Goal: Transaction & Acquisition: Purchase product/service

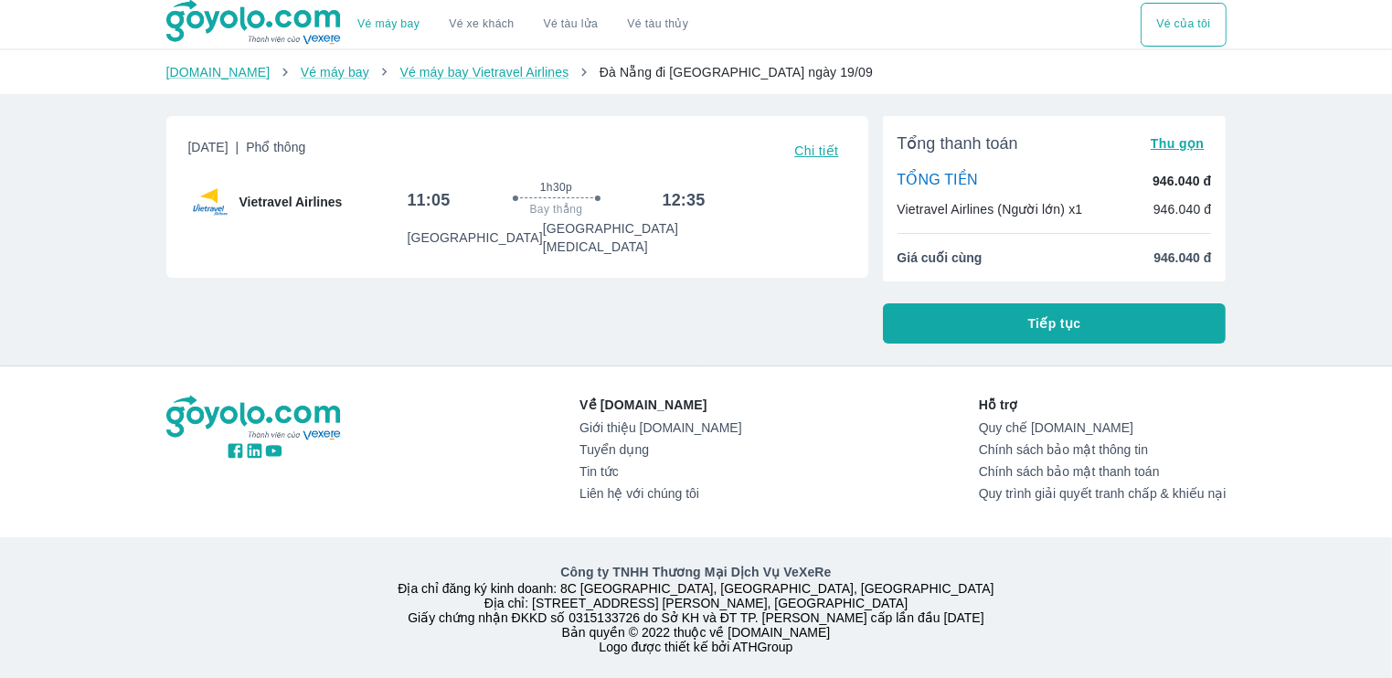
drag, startPoint x: 715, startPoint y: 321, endPoint x: 716, endPoint y: 341, distance: 20.2
click at [716, 341] on div "Thứ 6, 19 Thg 09 2025 | Phổ thông Chi tiết Vietravel Airlines 11:05 1h30p Bay t…" at bounding box center [510, 222] width 716 height 242
click at [1055, 319] on span "Tiếp tục" at bounding box center [1054, 323] width 53 height 18
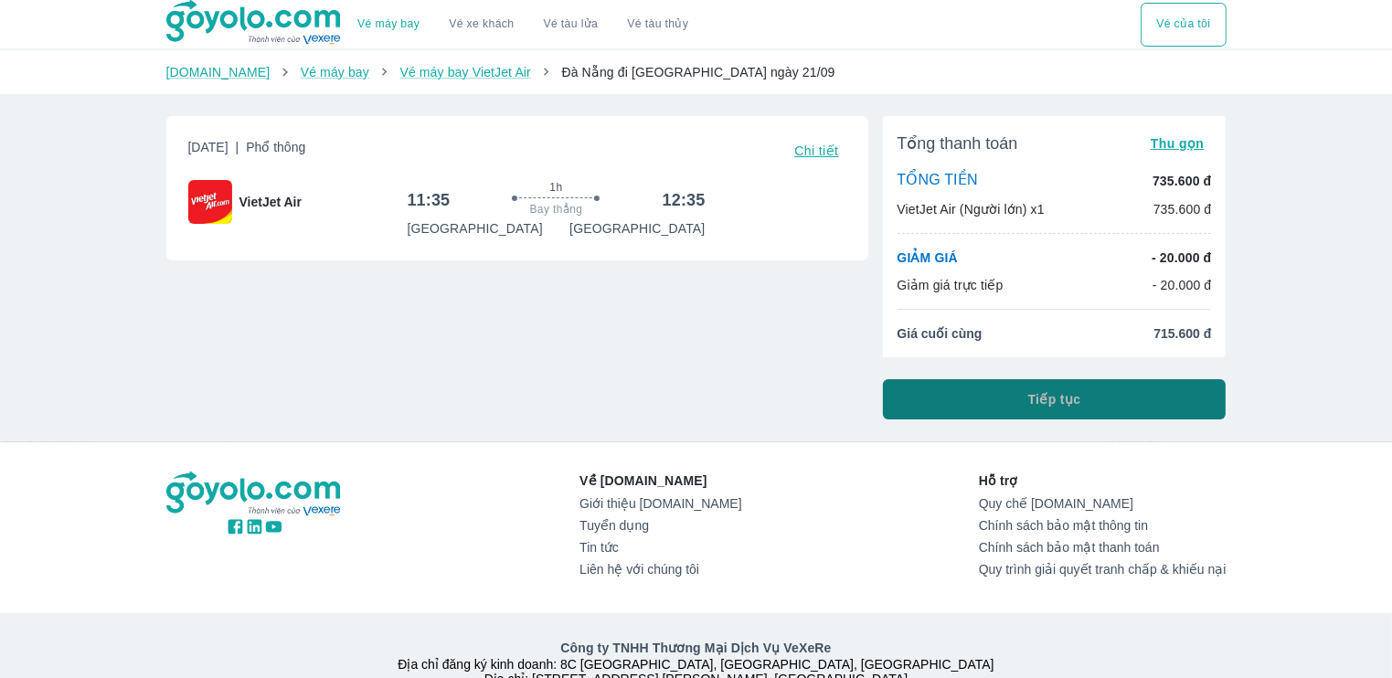
click at [1025, 405] on button "Tiếp tục" at bounding box center [1055, 399] width 344 height 40
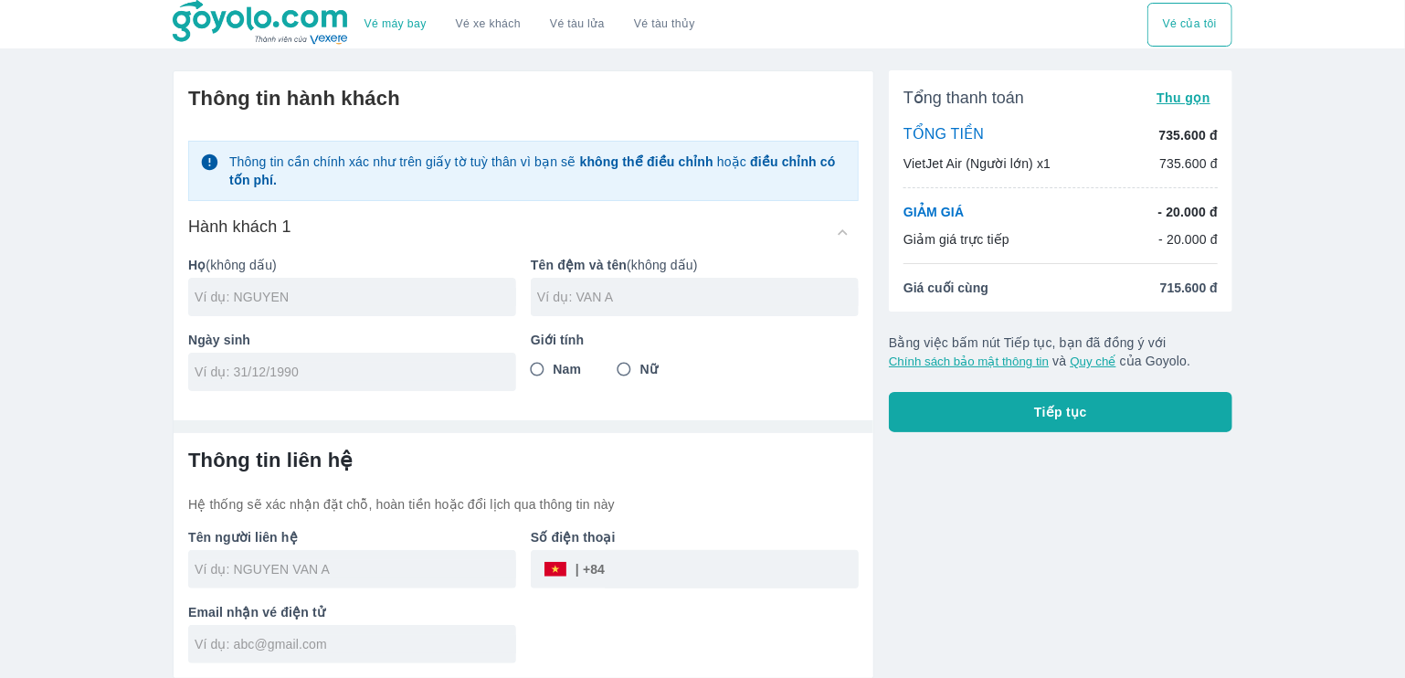
click at [307, 306] on div at bounding box center [352, 297] width 328 height 38
type input "LE"
click at [580, 302] on input "text" at bounding box center [698, 297] width 322 height 18
type input "QUAN RIN"
click at [530, 368] on input "Nam" at bounding box center [537, 369] width 33 height 33
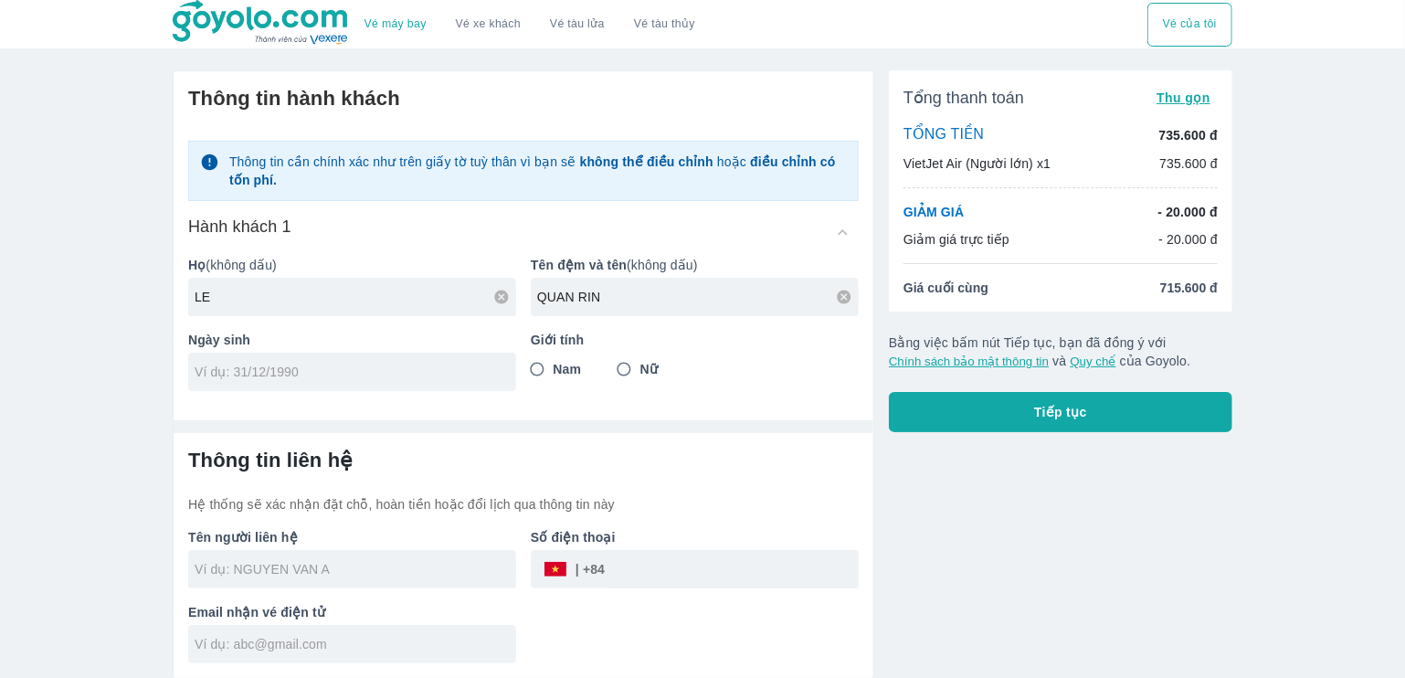
radio input "true"
click at [400, 368] on input "tel" at bounding box center [346, 372] width 303 height 18
type input "02/07/1990"
click at [310, 570] on input "text" at bounding box center [356, 569] width 322 height 18
type input "LE QUAN RIN"
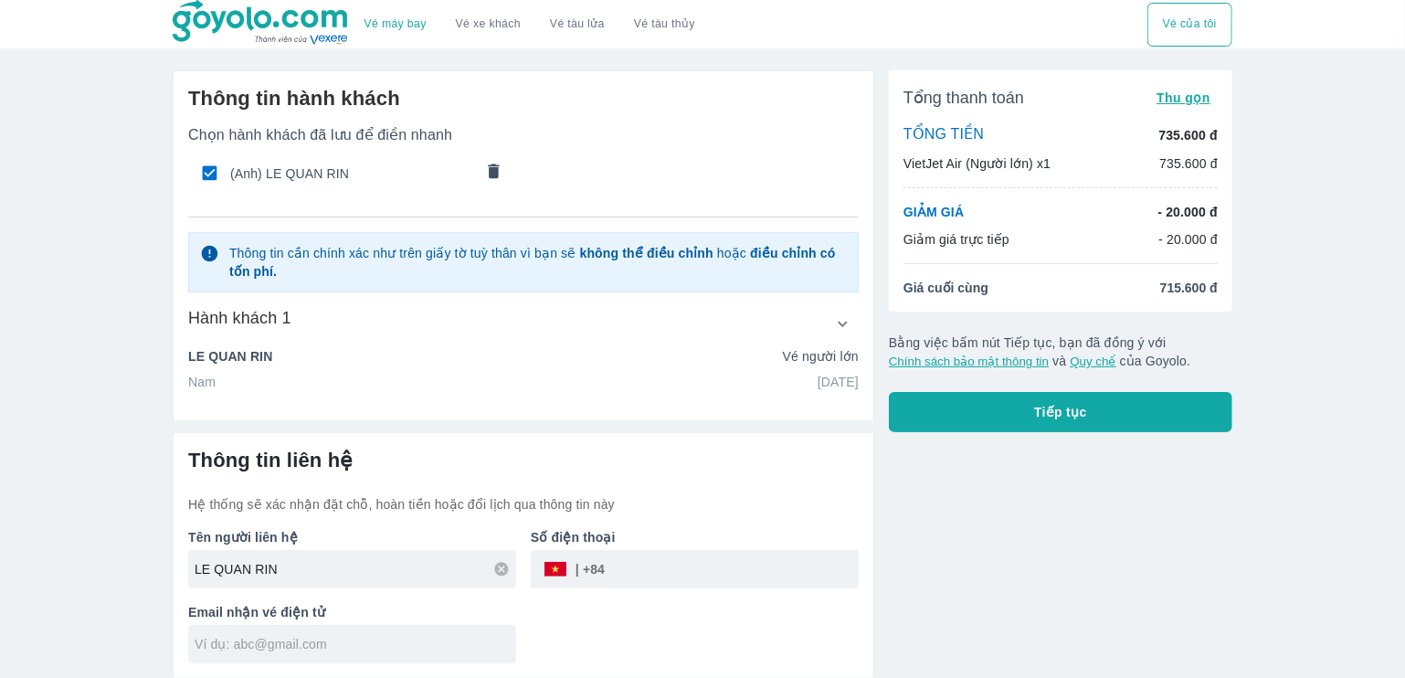
click at [640, 566] on input "tel" at bounding box center [732, 569] width 254 height 44
type input "0787791616"
click at [325, 649] on input "text" at bounding box center [356, 644] width 322 height 18
type input "lequanrin.toaan@gmail.com"
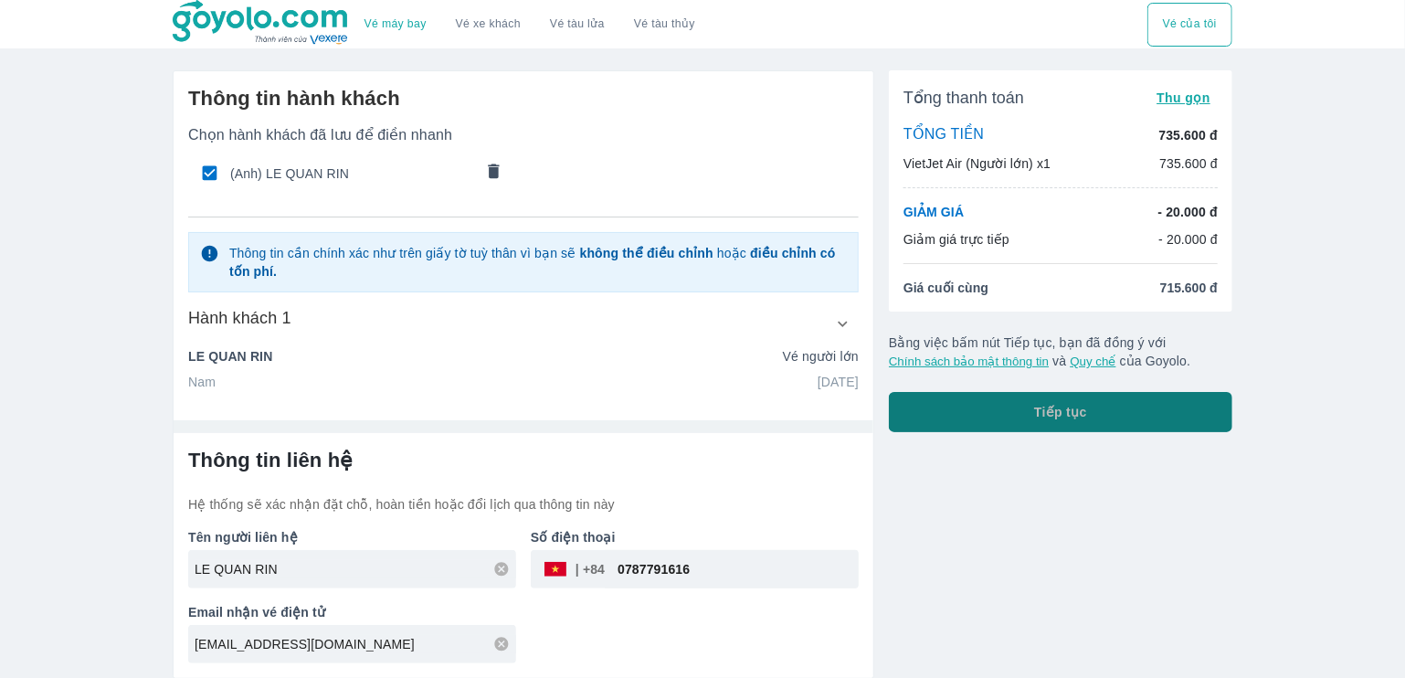
click at [980, 409] on button "Tiếp tục" at bounding box center [1061, 412] width 344 height 40
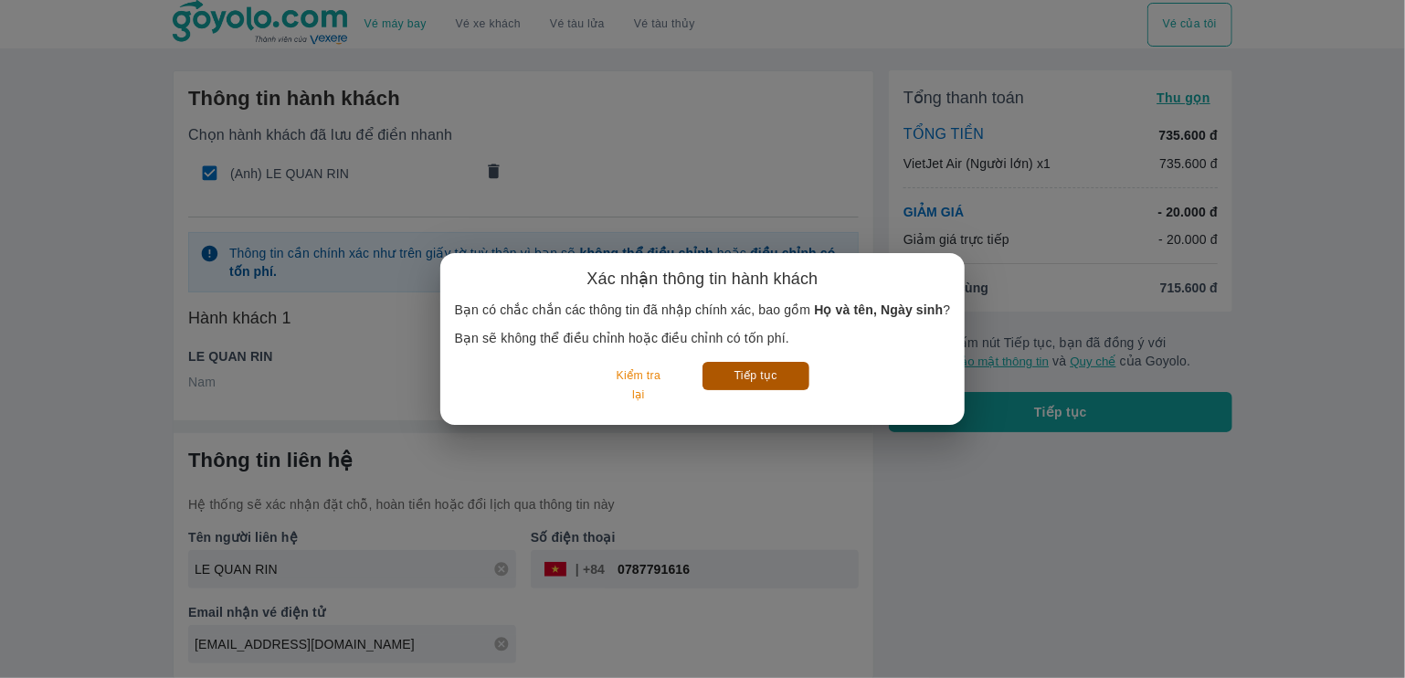
click at [769, 380] on button "Tiếp tục" at bounding box center [756, 376] width 107 height 28
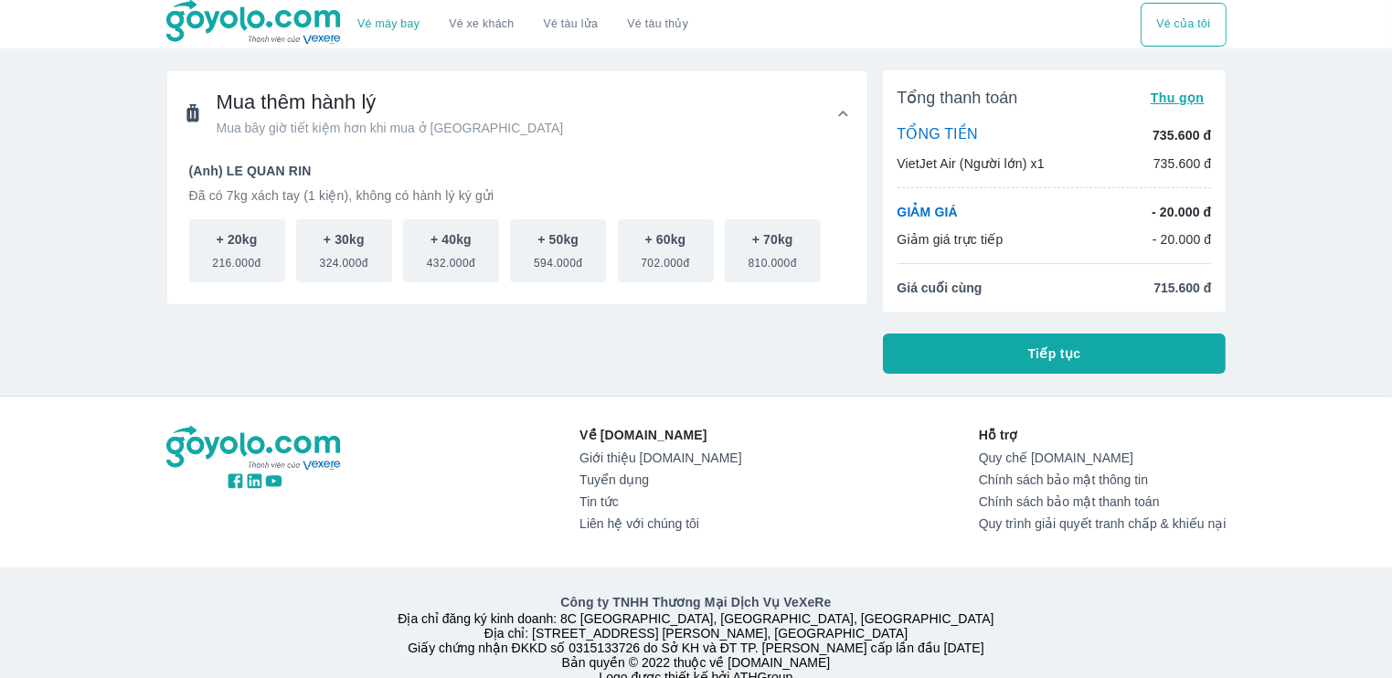
click at [1008, 347] on button "Tiếp tục" at bounding box center [1055, 354] width 344 height 40
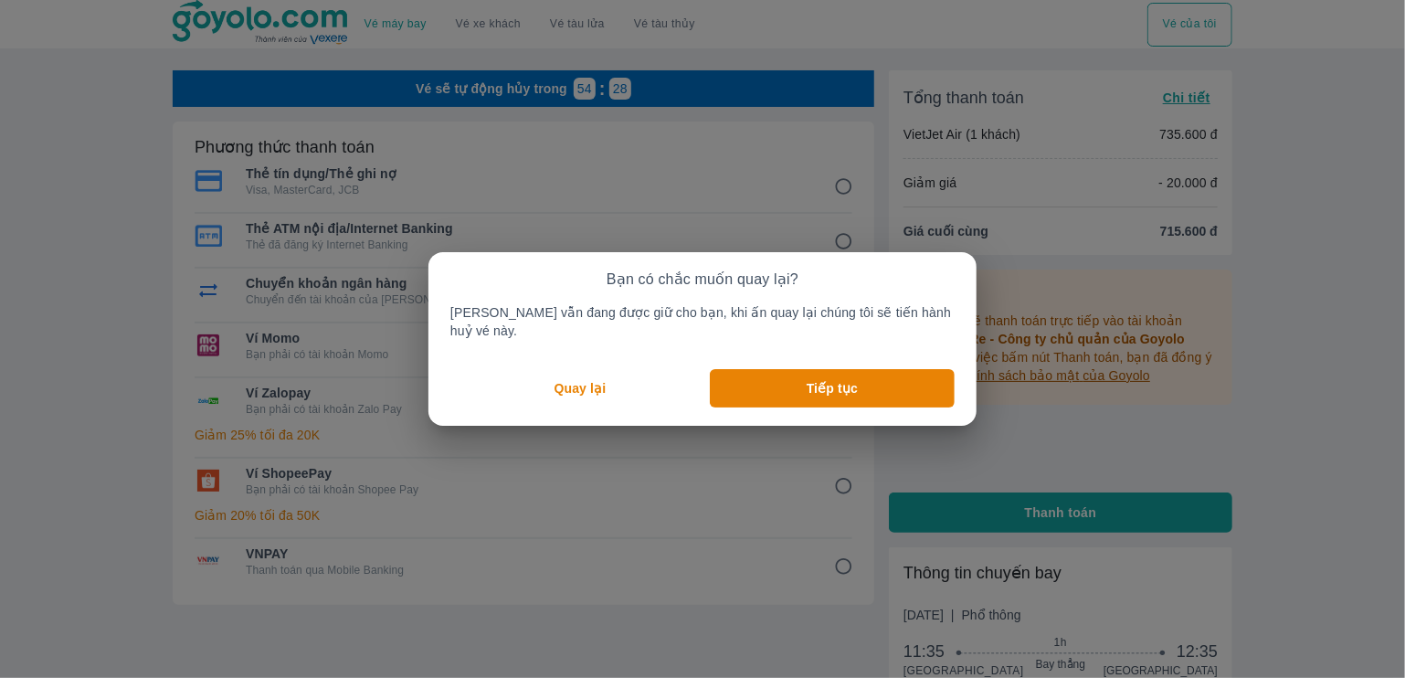
click at [620, 384] on button "Quay lại" at bounding box center [581, 388] width 260 height 38
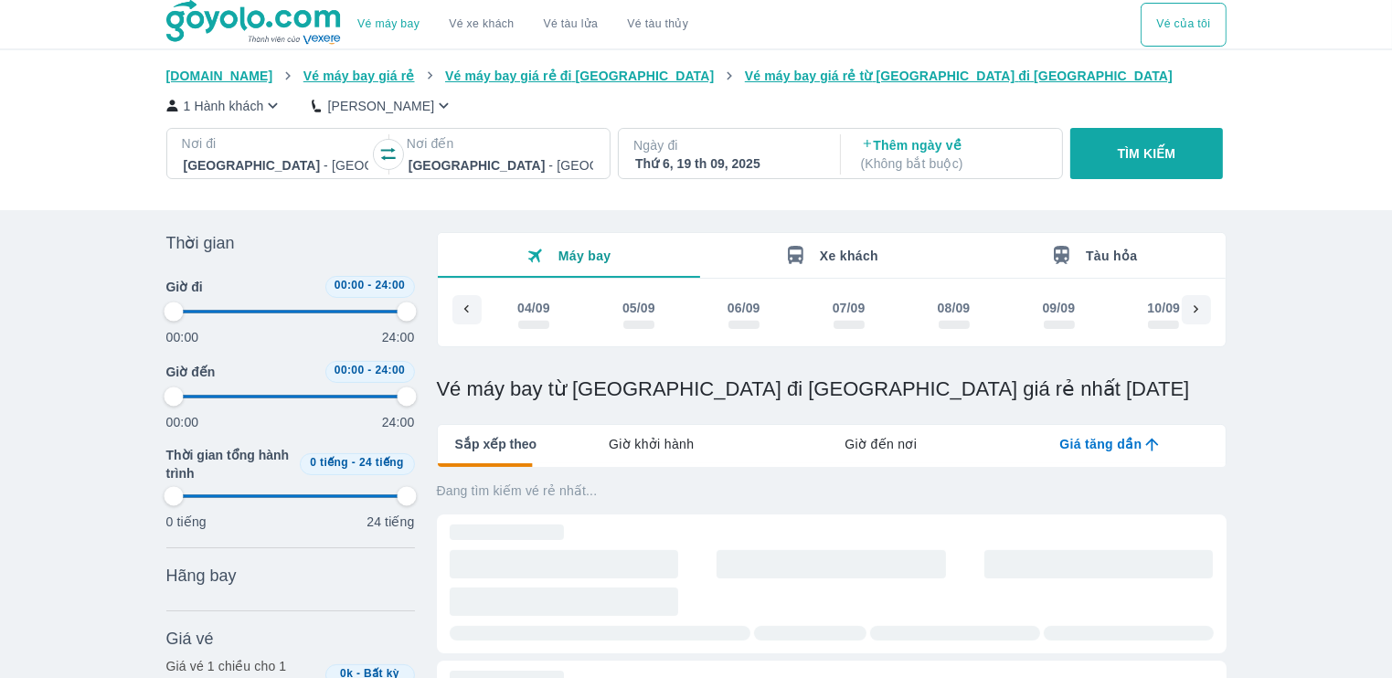
scroll to position [0, 1062]
type input "97.9166666666667"
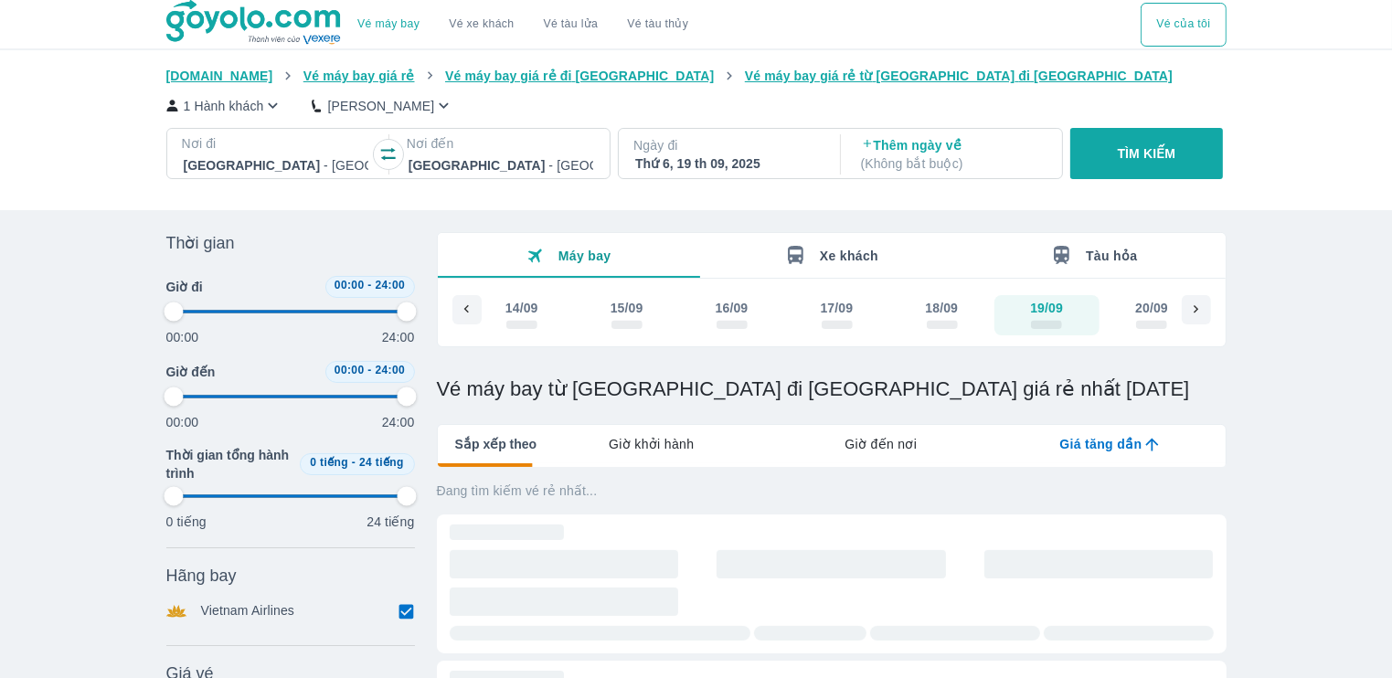
type input "97.9166666666667"
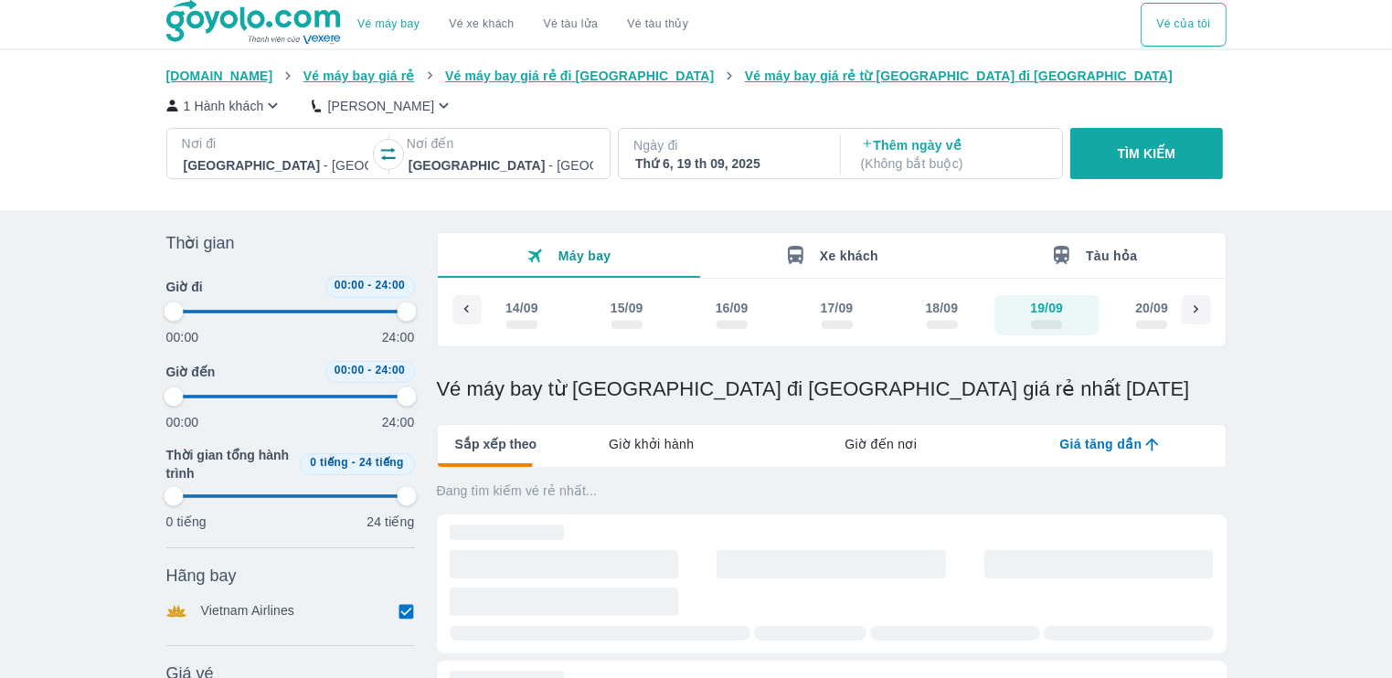
type input "97.9166666666667"
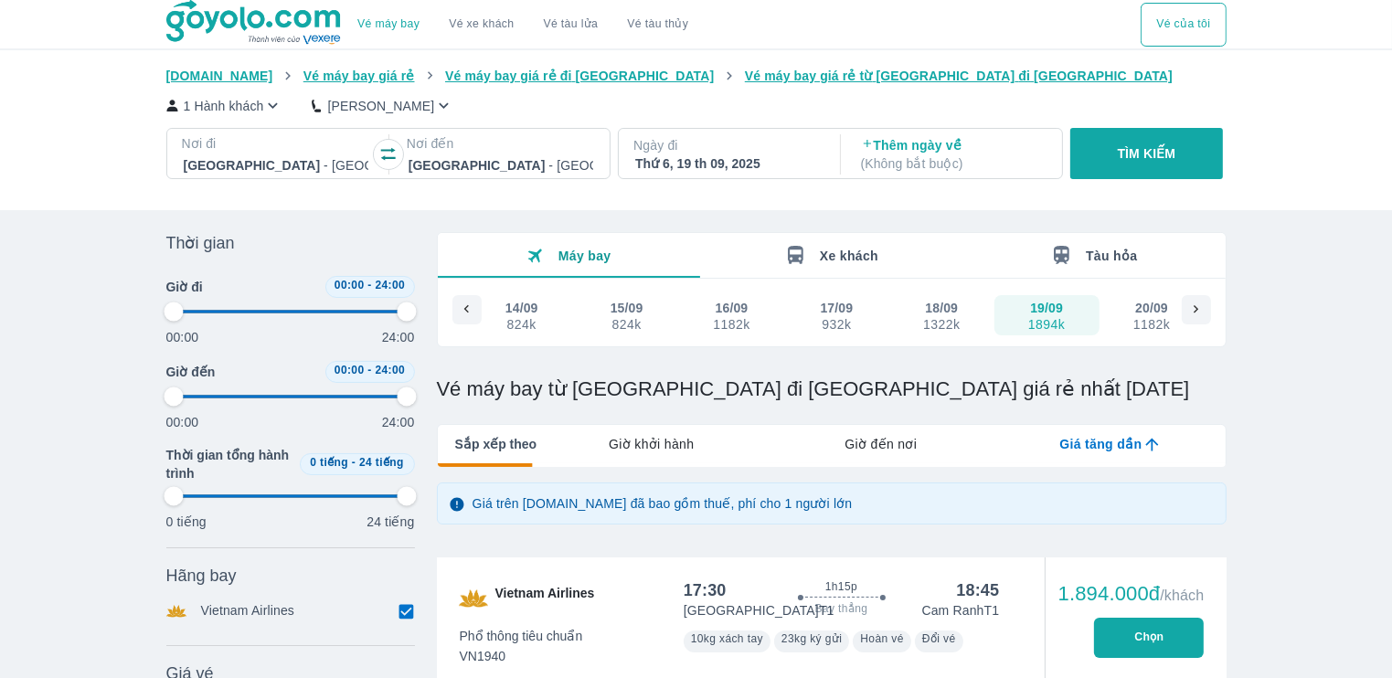
type input "97.9166666666667"
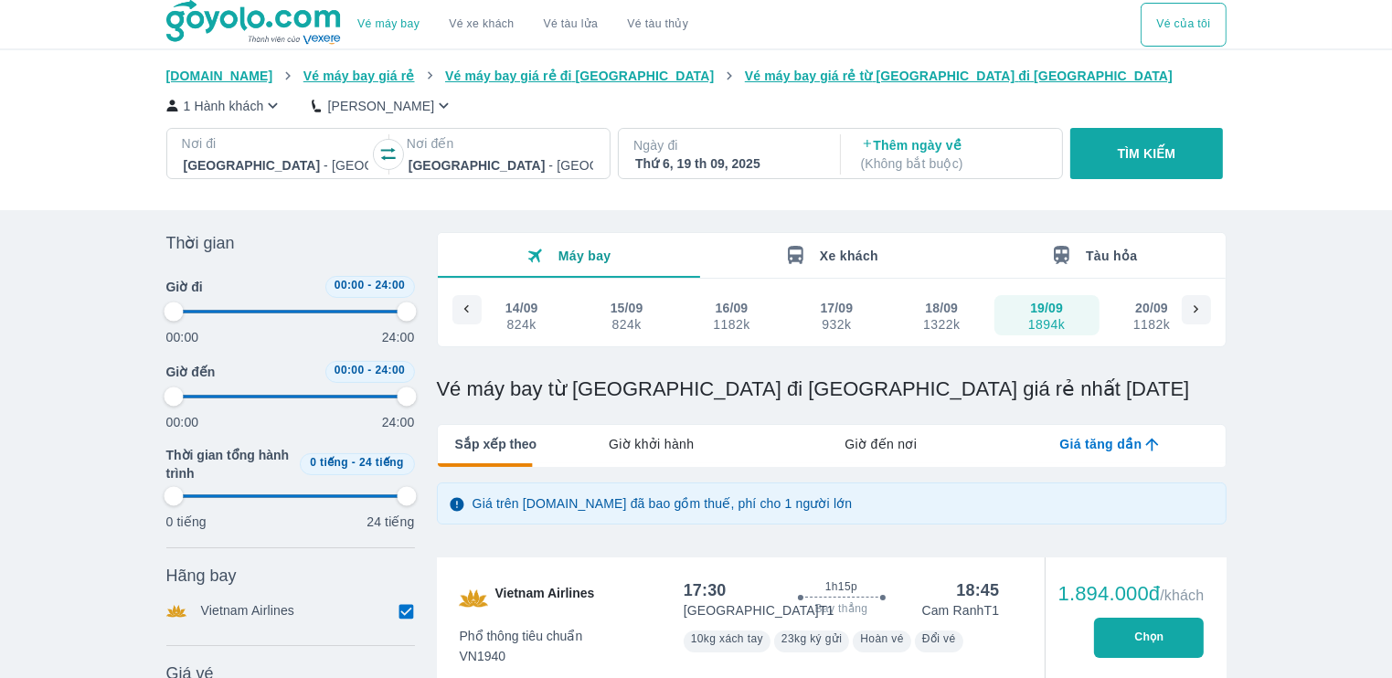
type input "97.9166666666667"
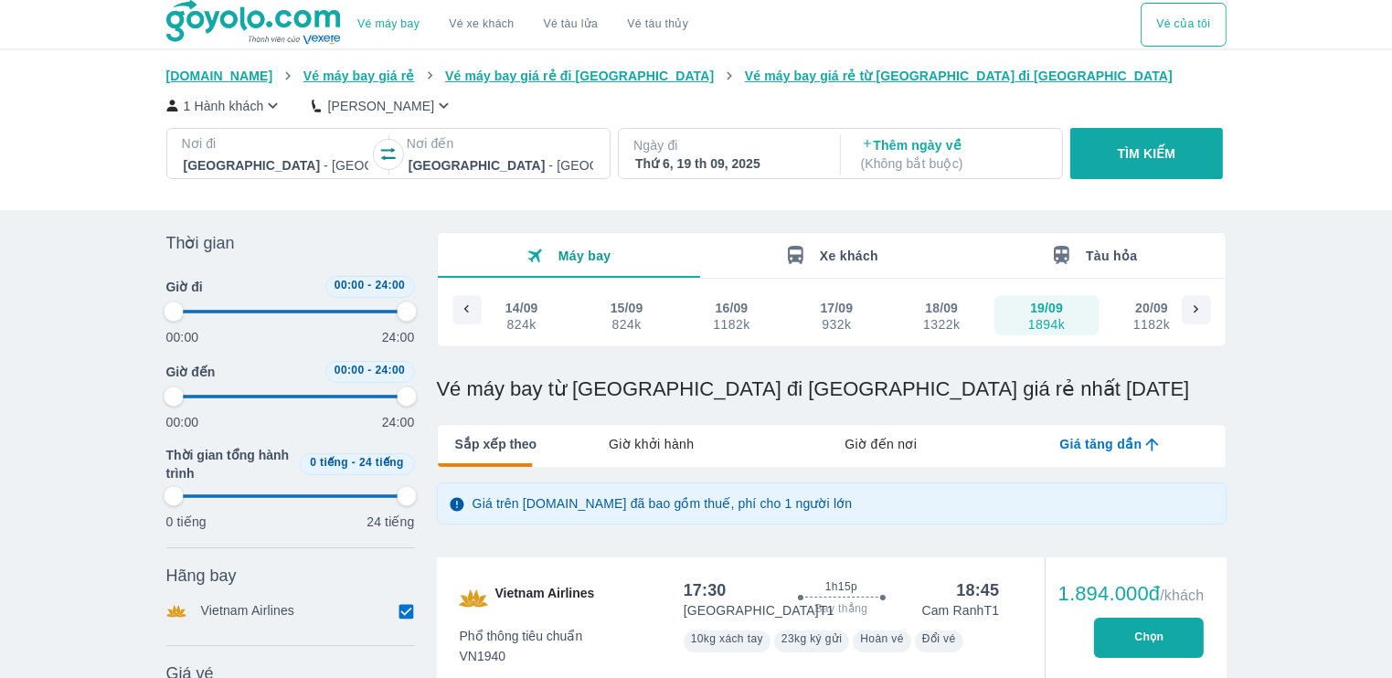
type input "97.9166666666667"
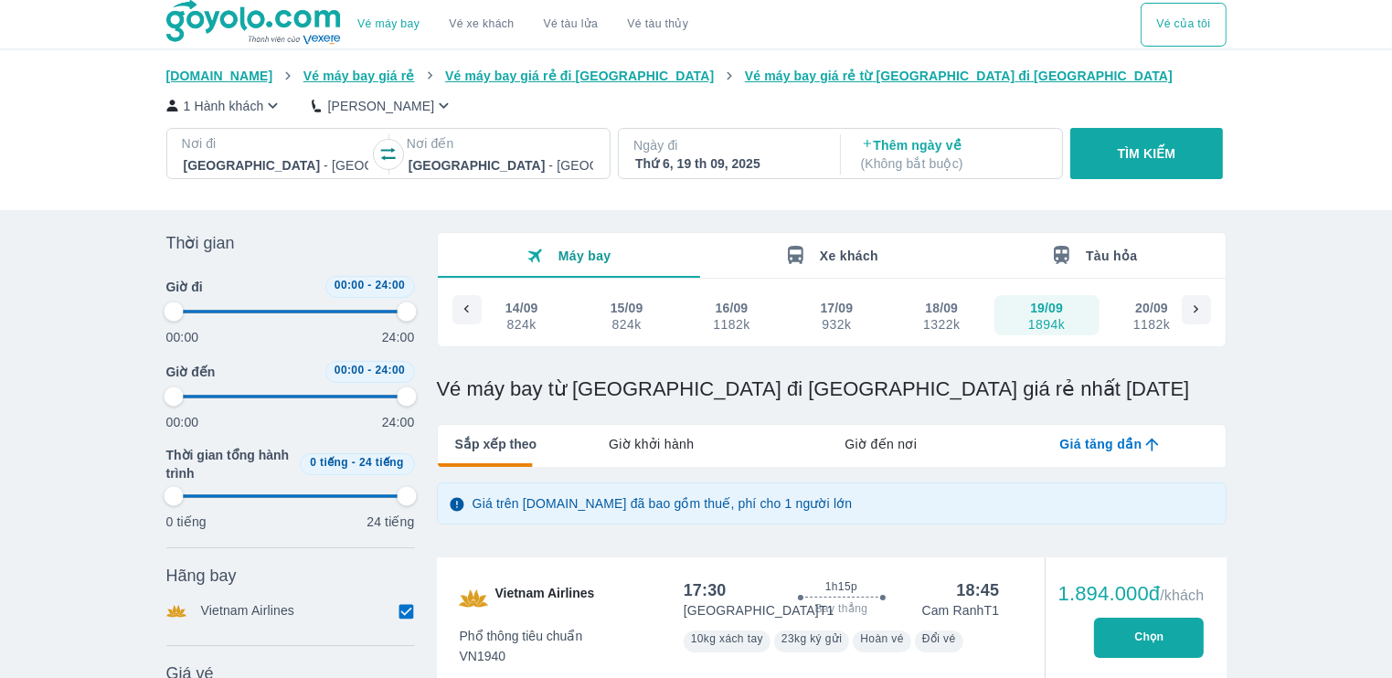
type input "97.9166666666667"
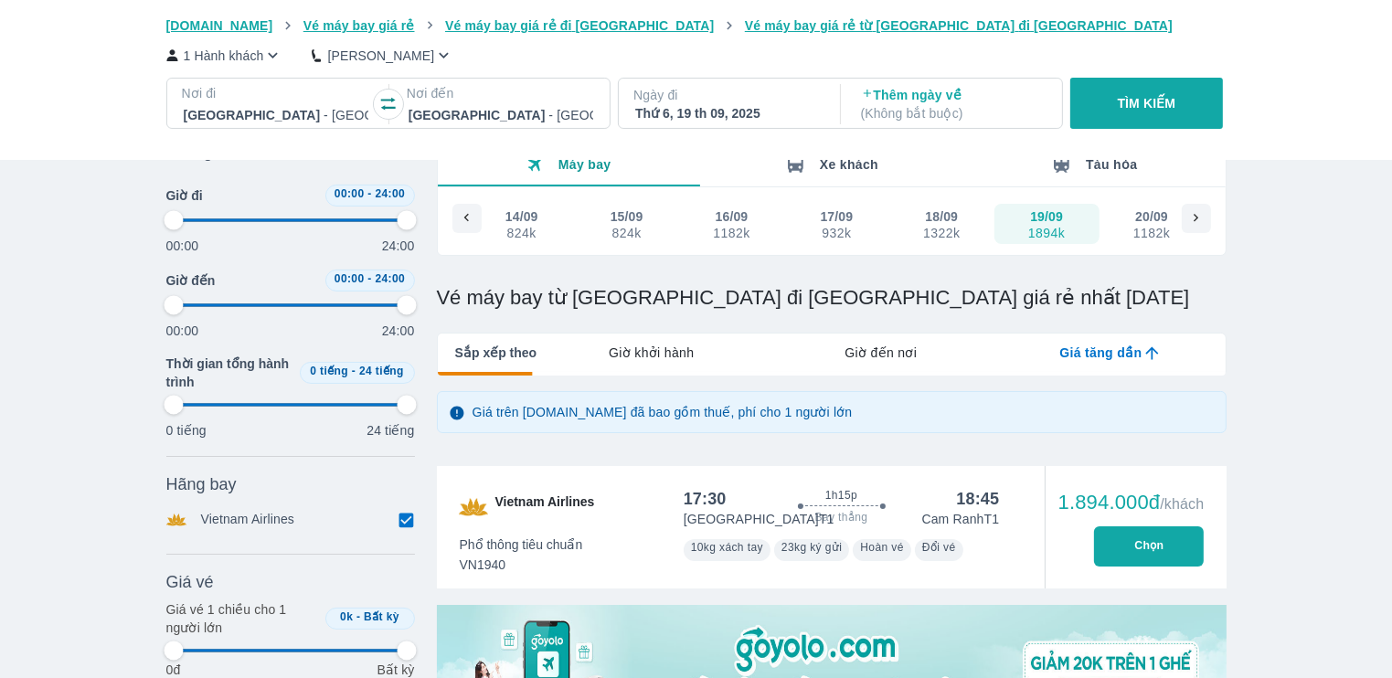
scroll to position [0, 0]
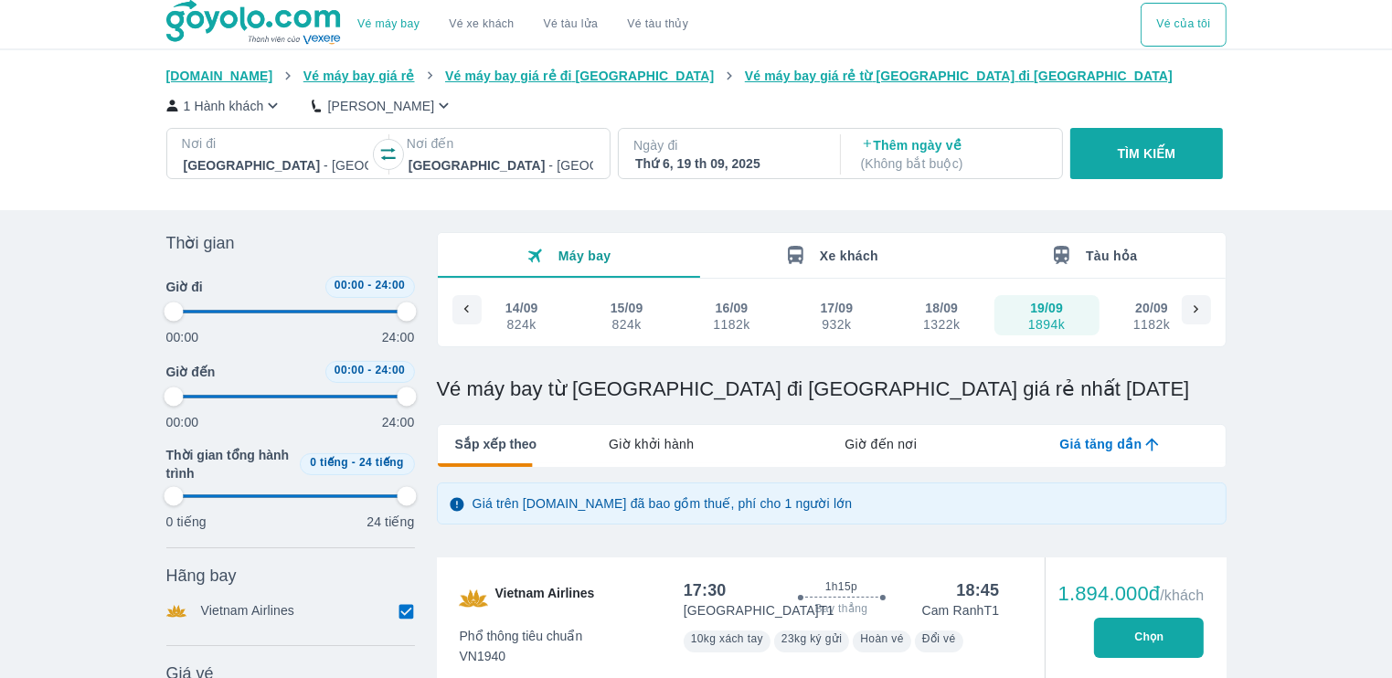
type input "97.9166666666667"
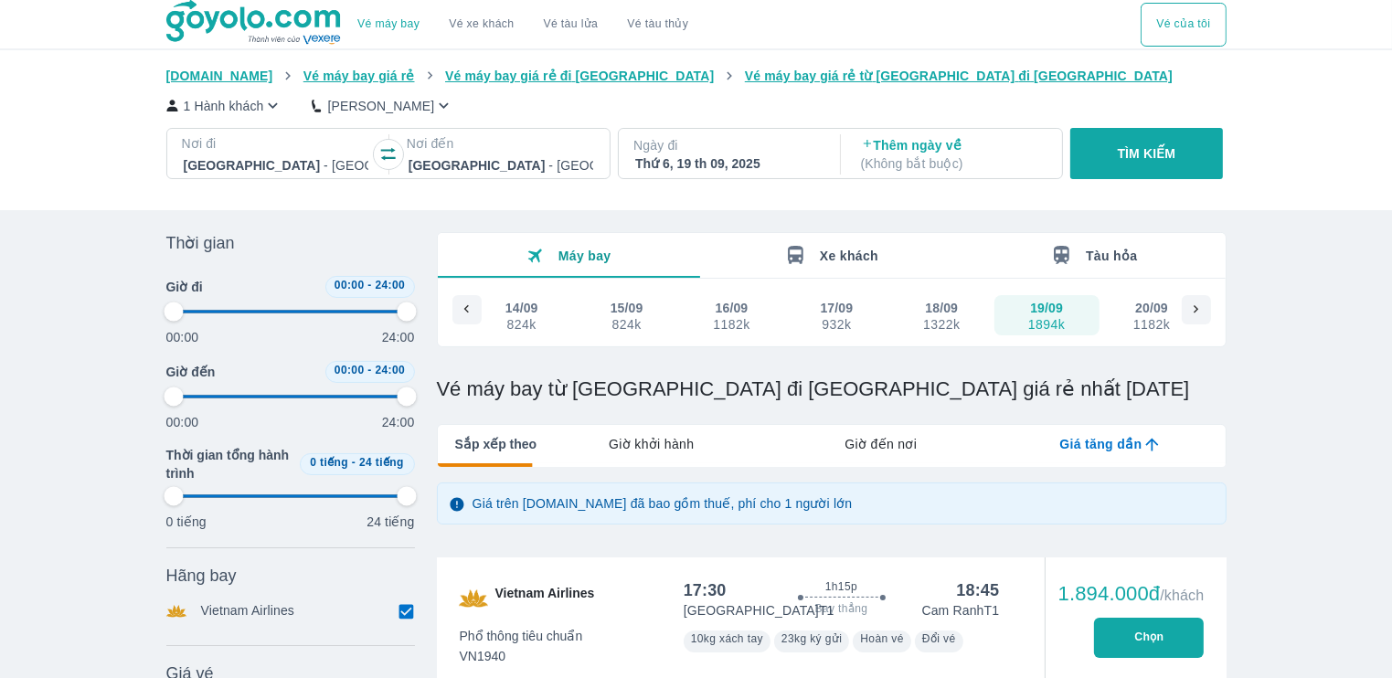
type input "97.9166666666667"
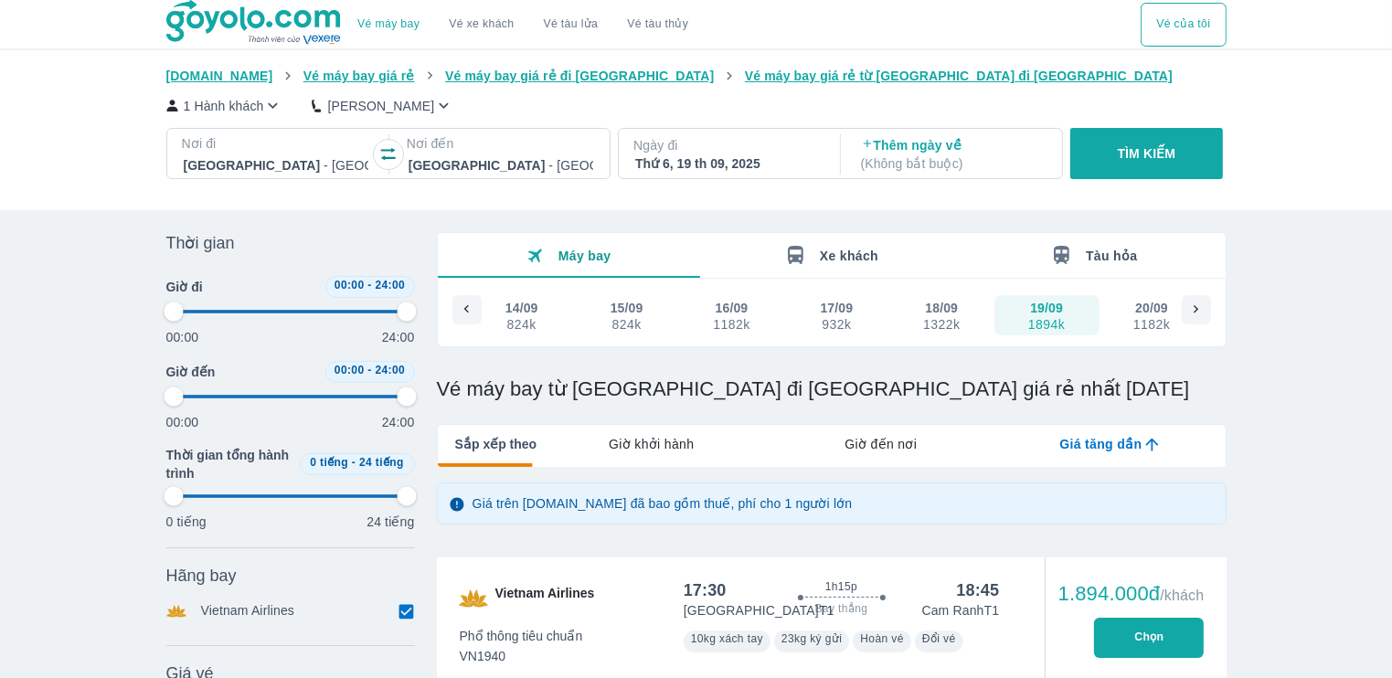
type input "97.9166666666667"
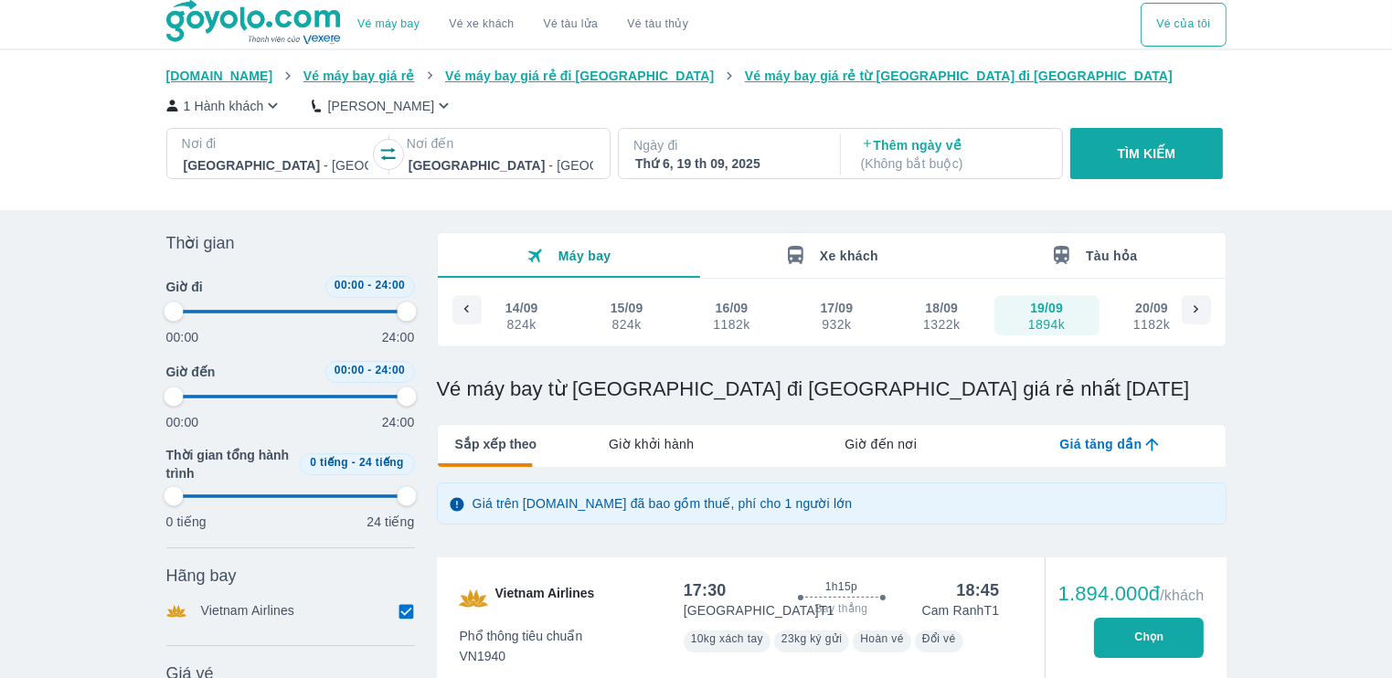
type input "97.9166666666667"
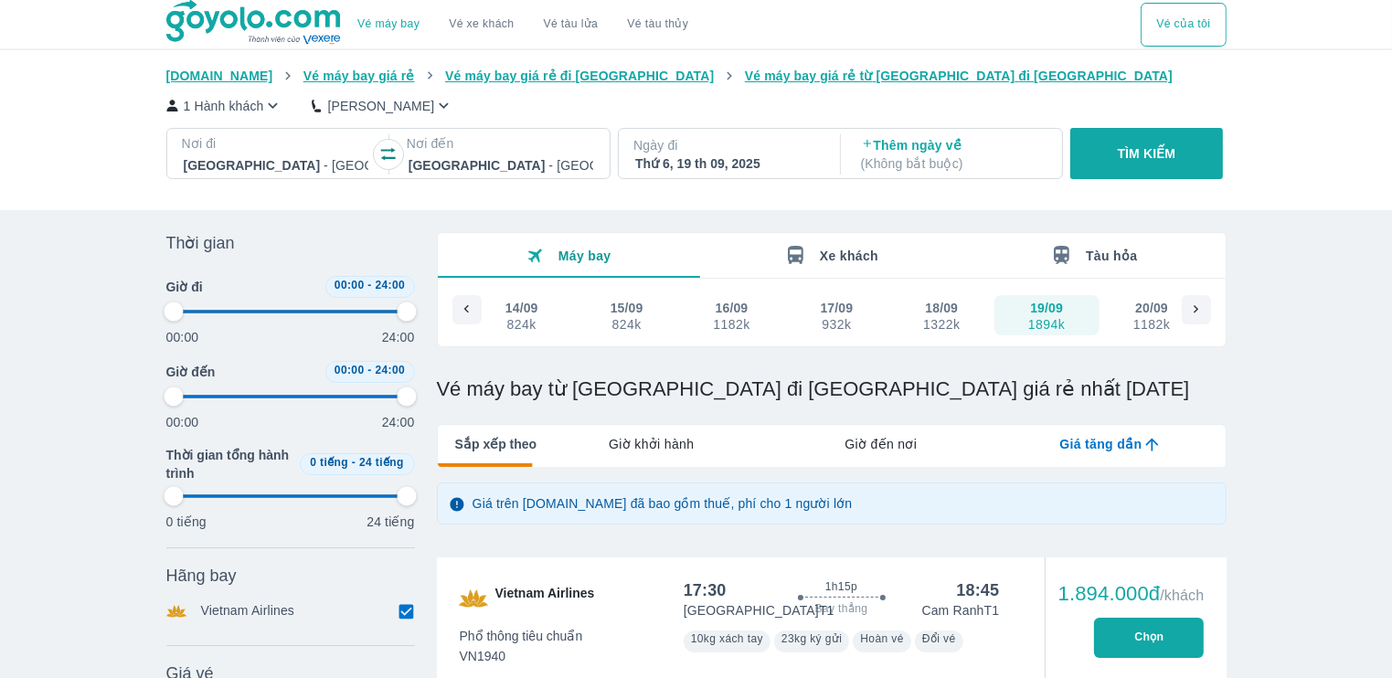
type input "97.9166666666667"
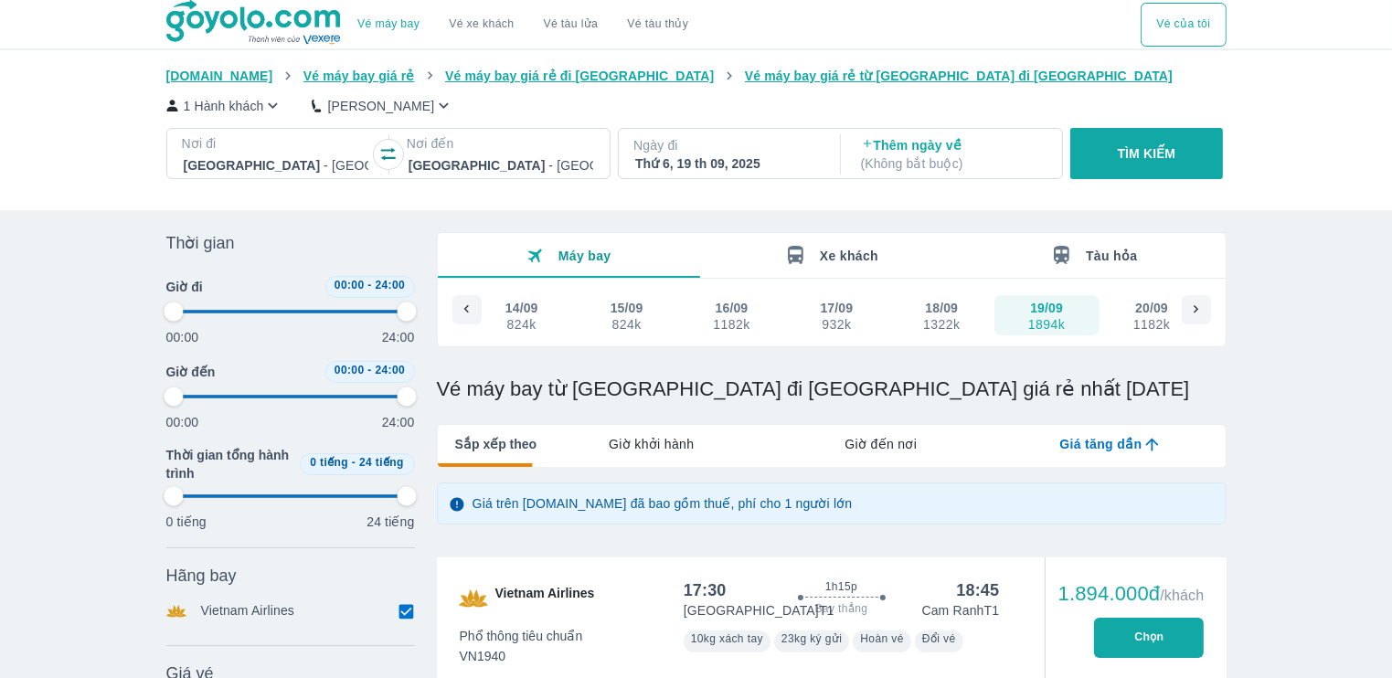
type input "97.9166666666667"
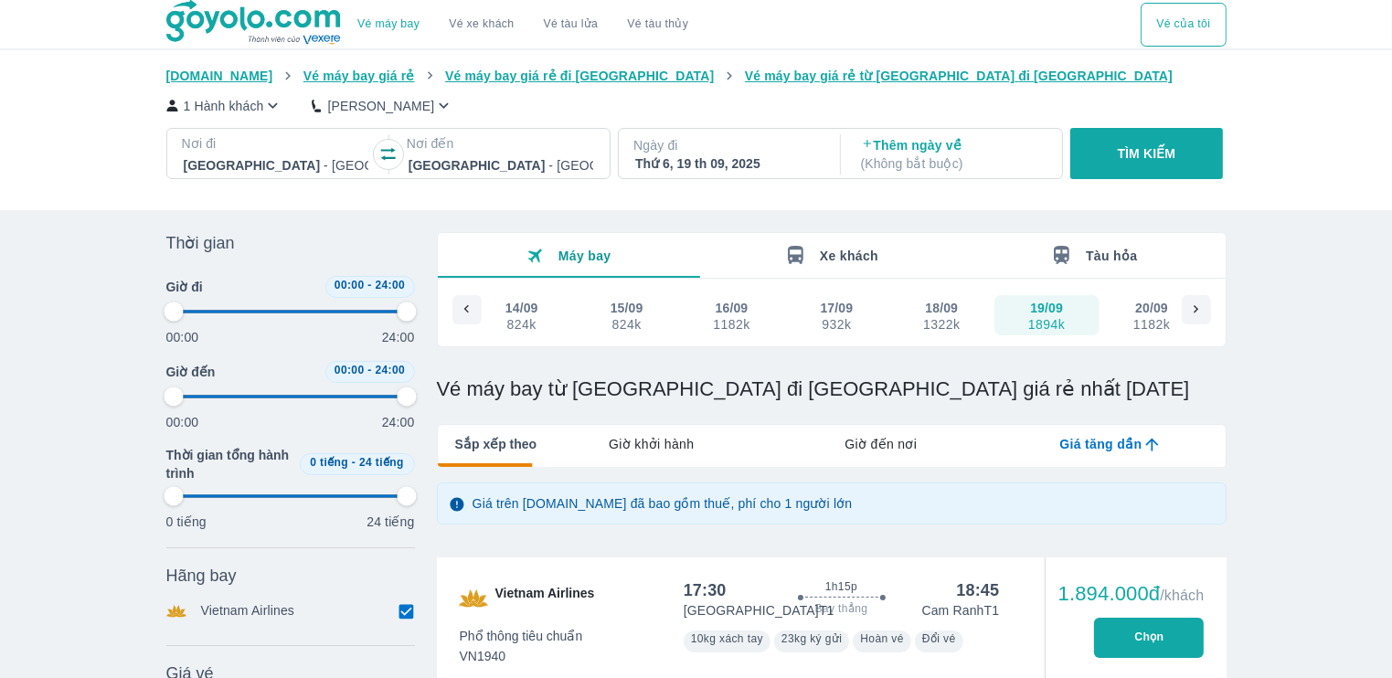
type input "97.9166666666667"
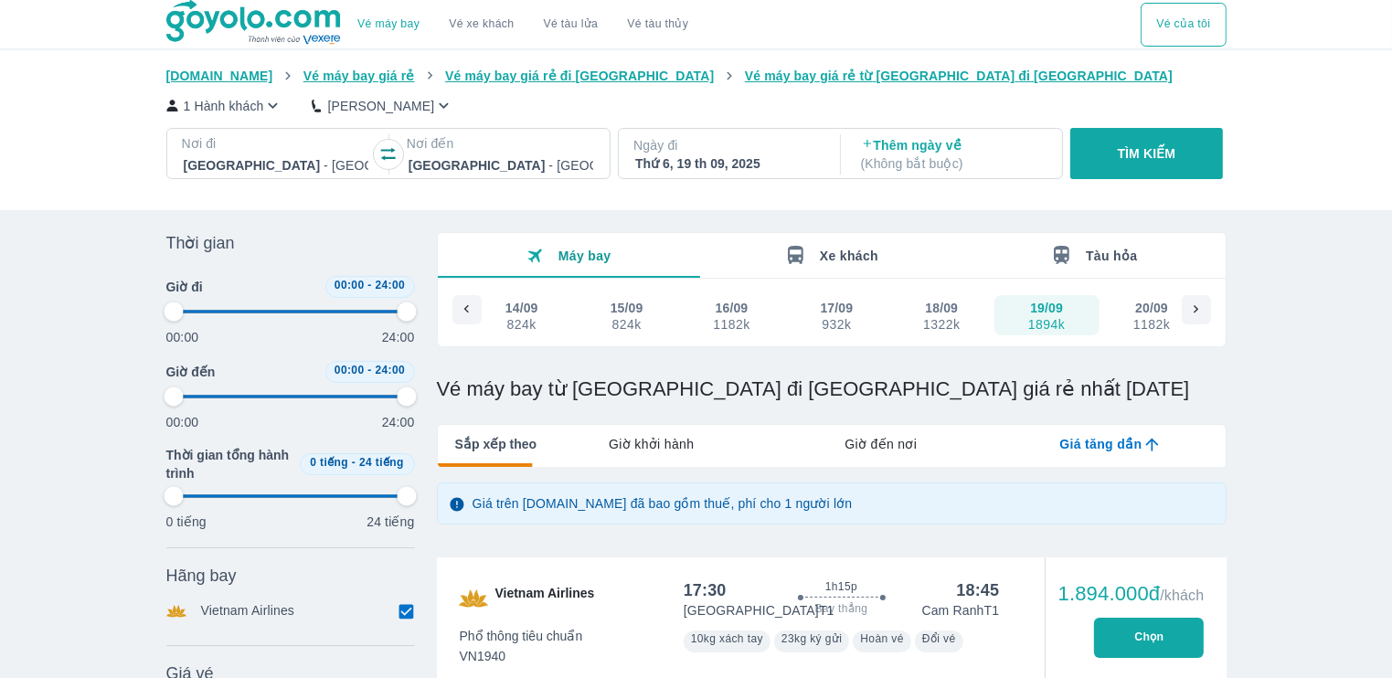
type input "97.9166666666667"
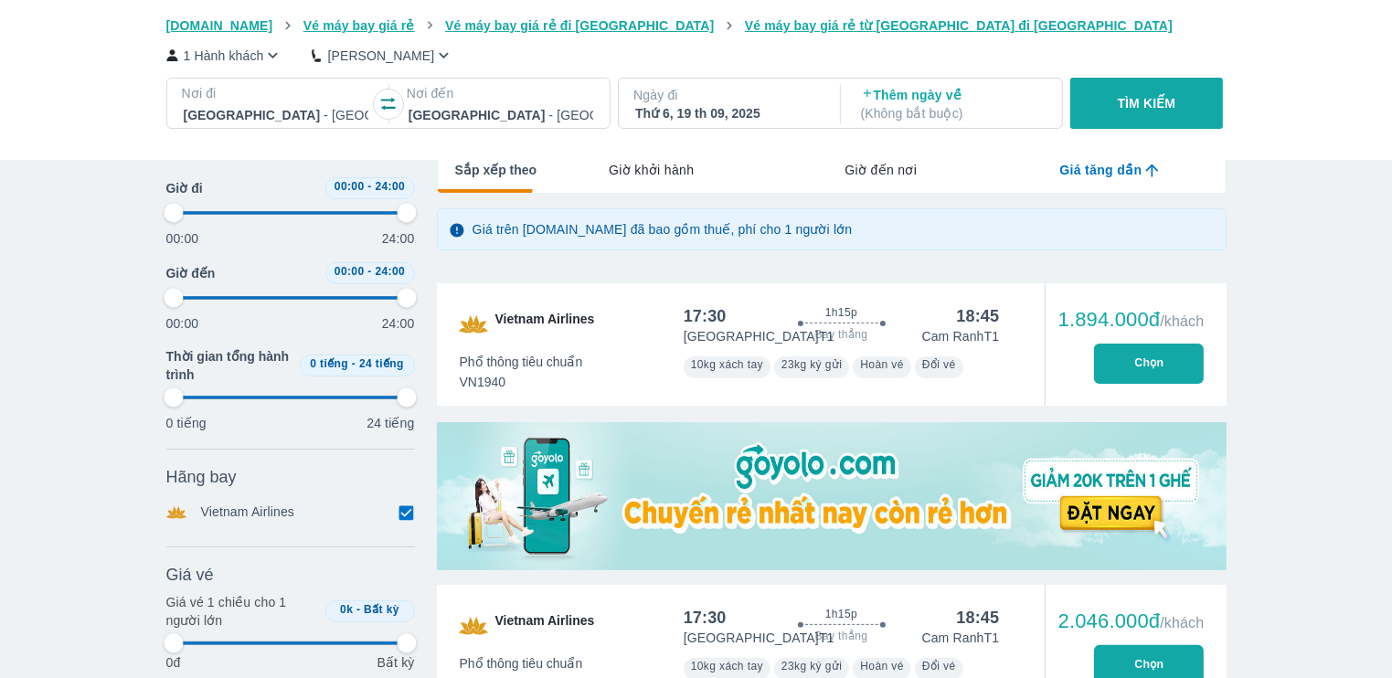
type input "97.9166666666667"
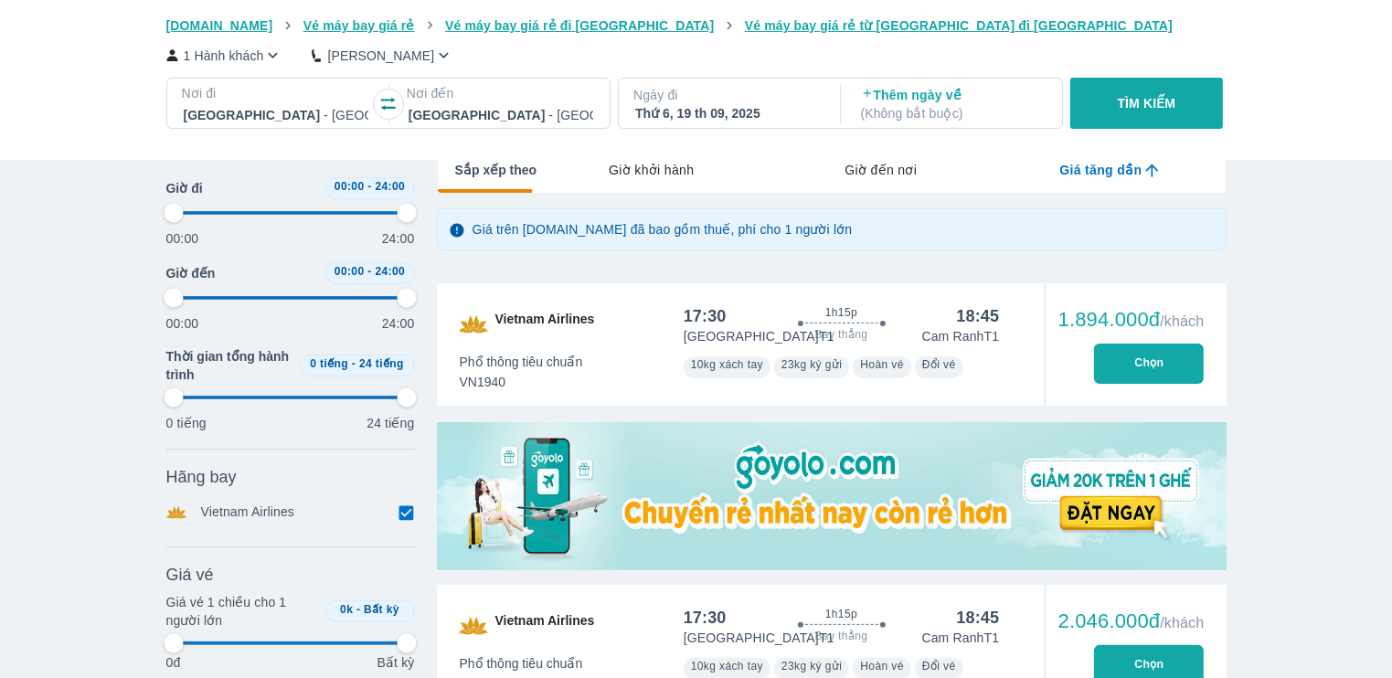
type input "97.9166666666667"
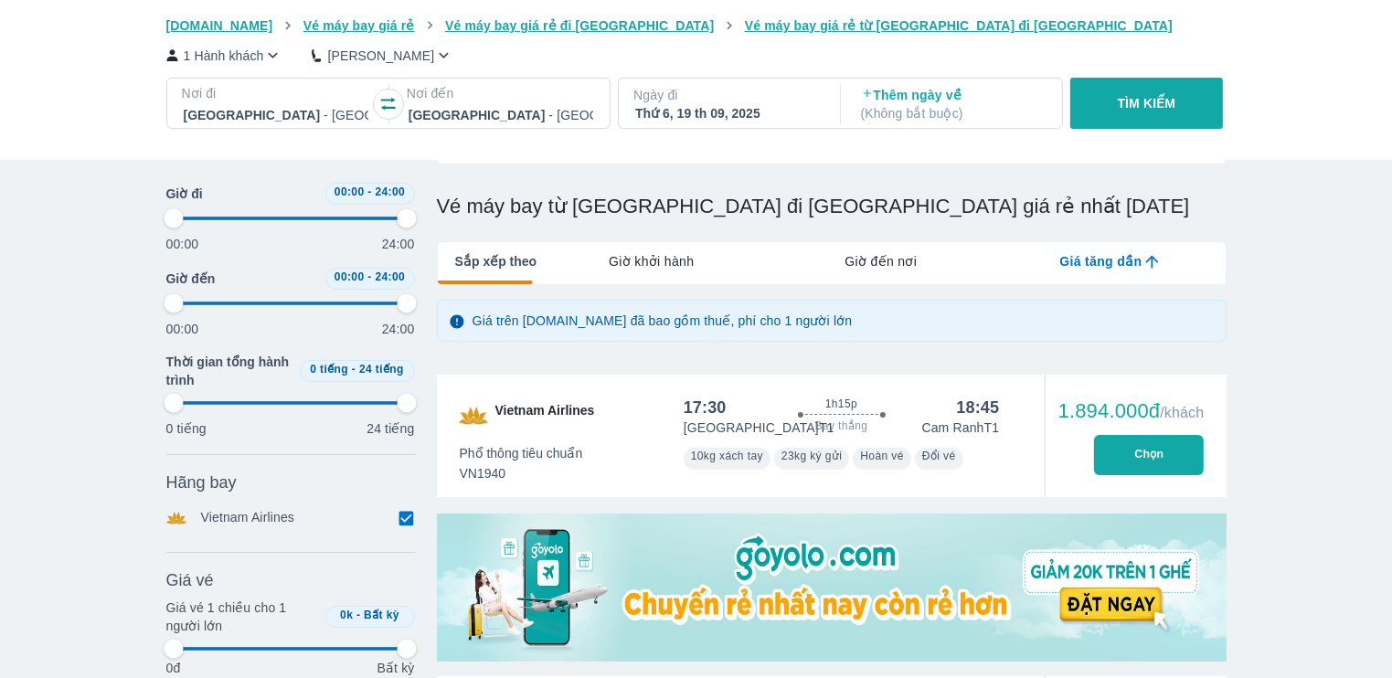
scroll to position [0, 0]
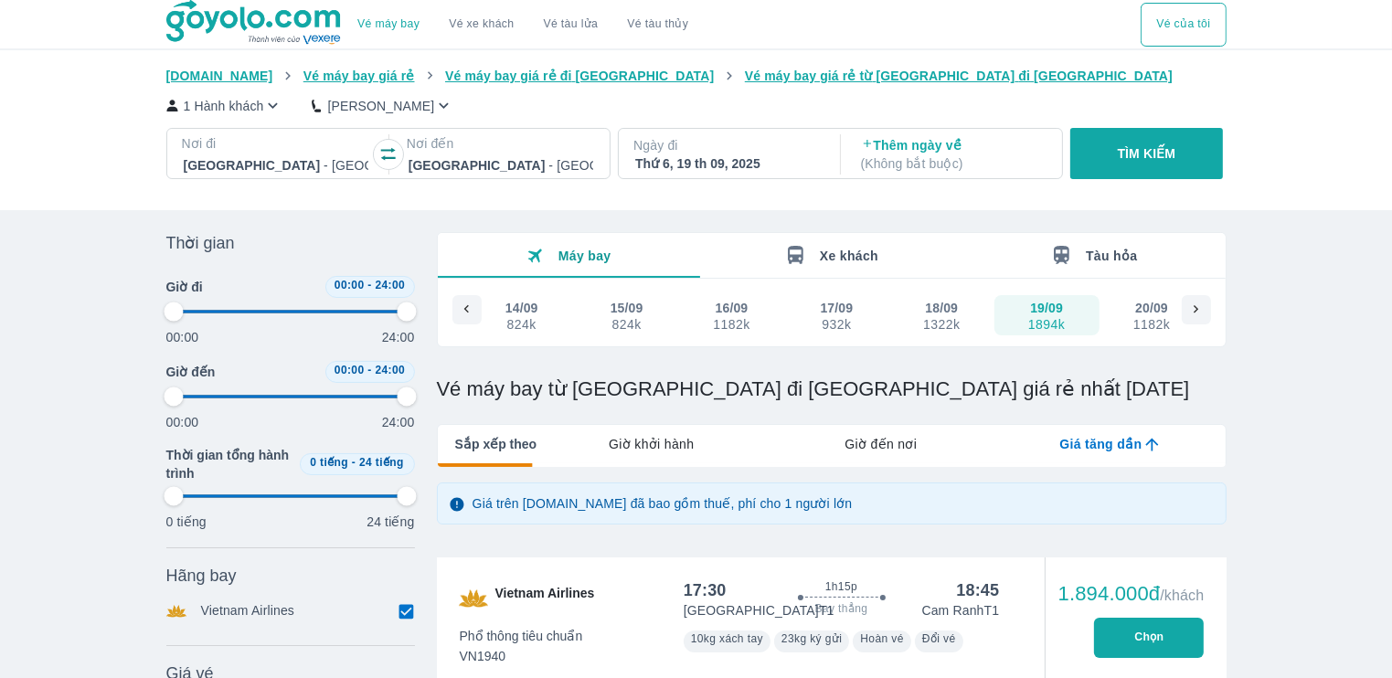
type input "97.9166666666667"
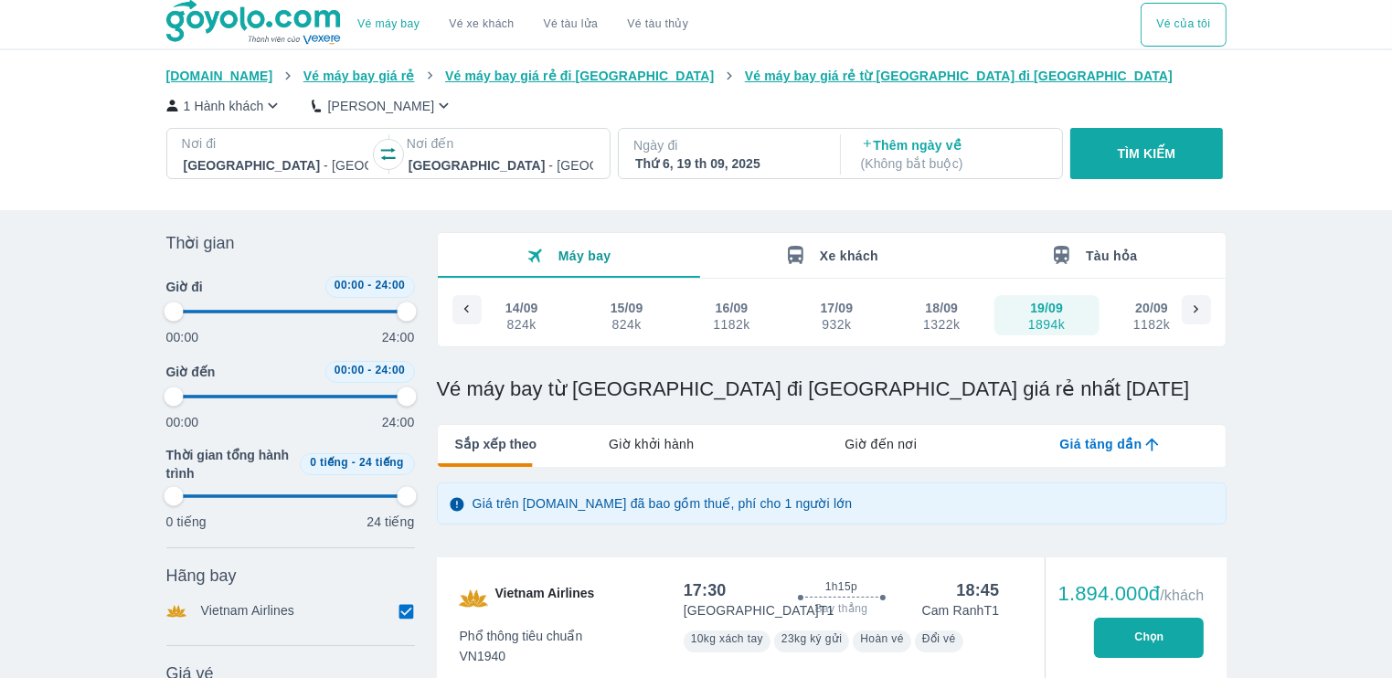
type input "97.9166666666667"
